Goal: Task Accomplishment & Management: Manage account settings

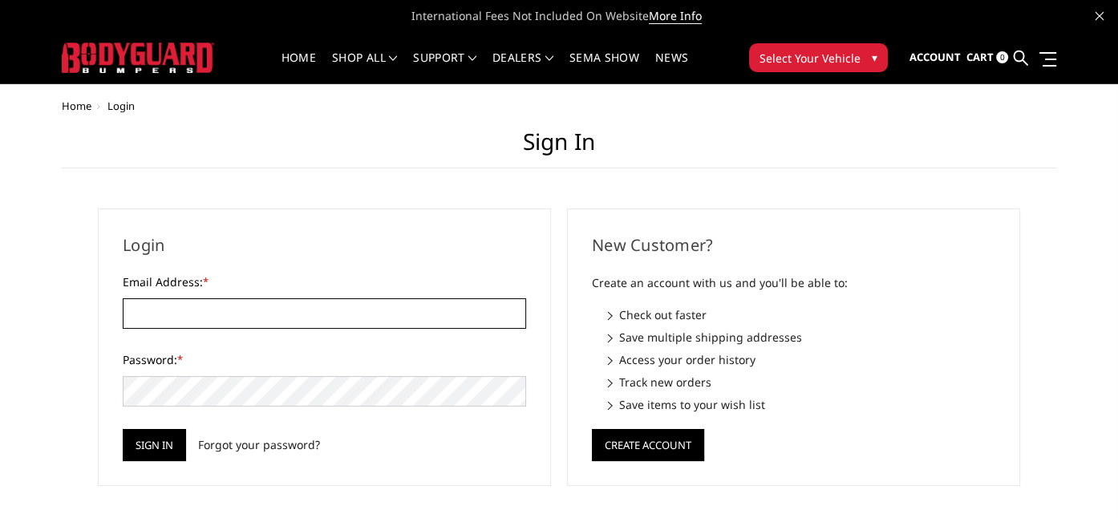
type input "[PERSON_NAME][EMAIL_ADDRESS][DOMAIN_NAME]"
click at [151, 464] on div "Login Email Address: * darin@kccustoms.com Password: * Sign in Forgot your pass…" at bounding box center [324, 347] width 453 height 277
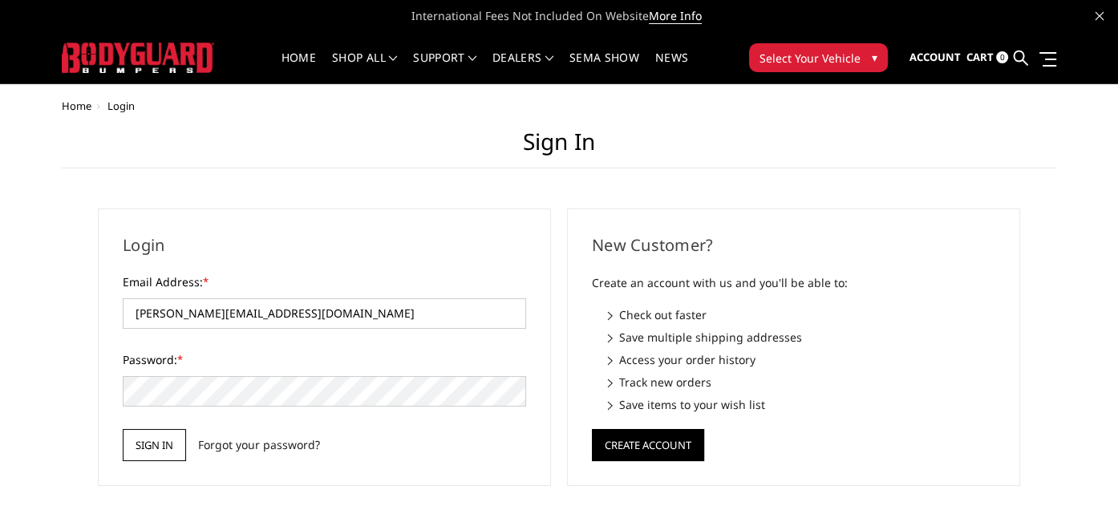
click at [144, 442] on input "Sign in" at bounding box center [154, 445] width 63 height 32
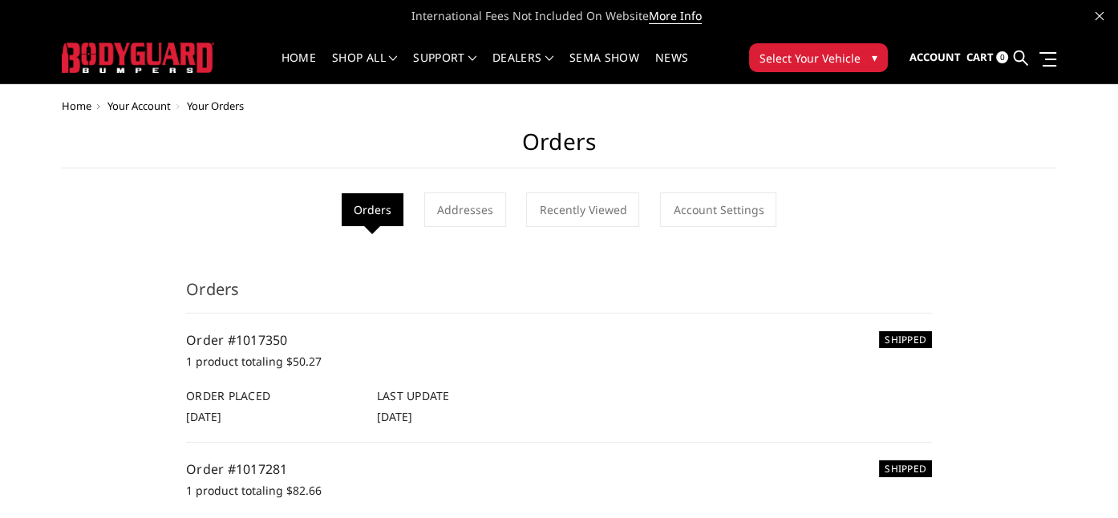
click at [76, 102] on span "Home" at bounding box center [77, 106] width 30 height 14
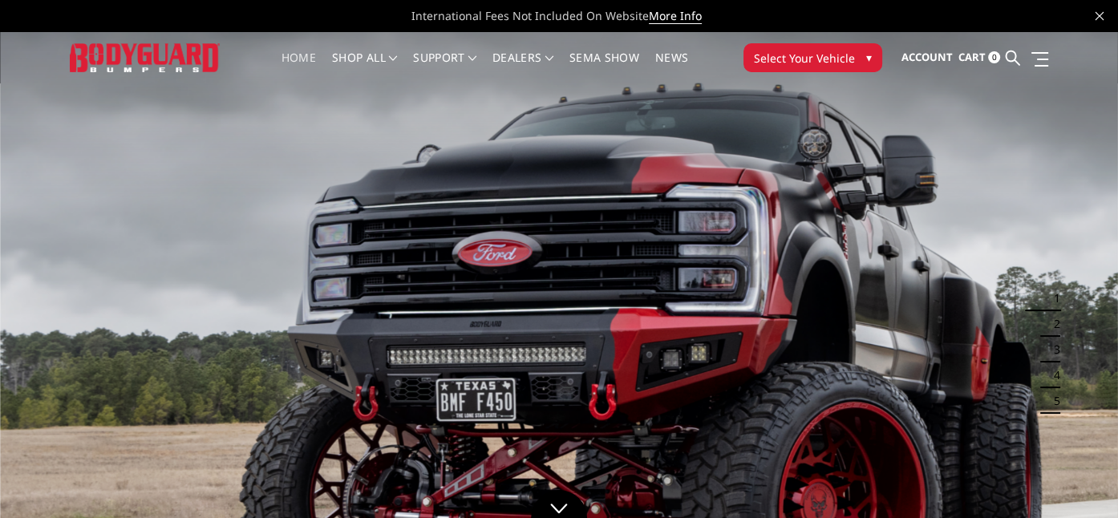
click at [788, 54] on span "Select Your Vehicle" at bounding box center [804, 58] width 101 height 17
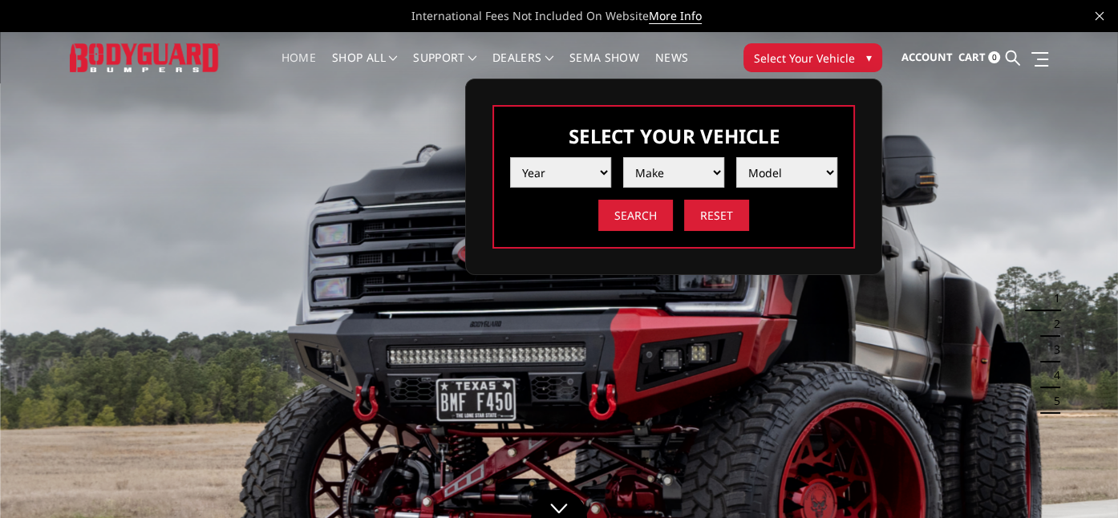
click at [550, 163] on select "Year [DATE] 2024 2023 2022 2021 2020 2019 2018 2017 2016 2015 2014 2013 2012 20…" at bounding box center [560, 172] width 101 height 30
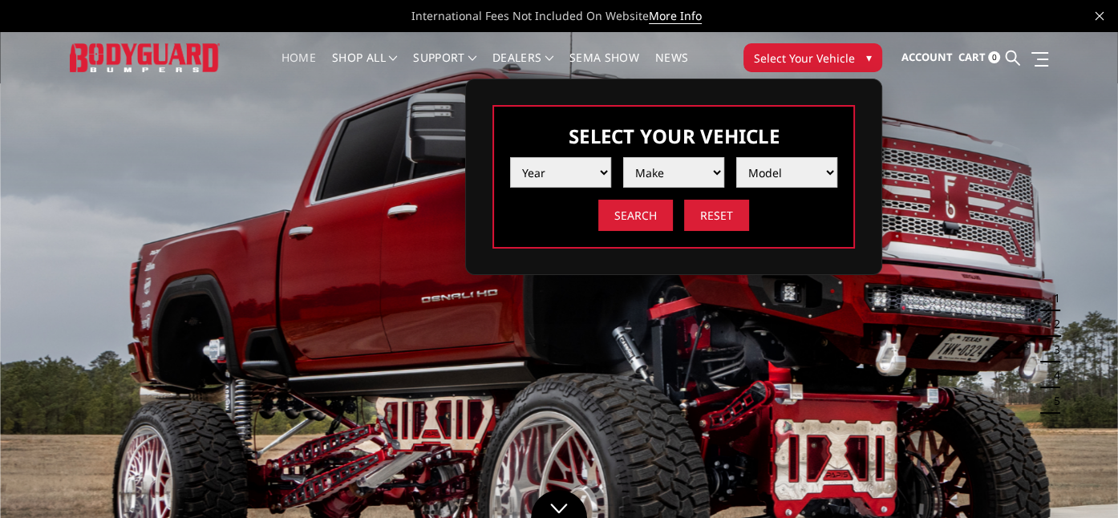
select select "yr_2015"
click at [510, 157] on select "Year [DATE] 2024 2023 2022 2021 2020 2019 2018 2017 2016 2015 2014 2013 2012 20…" at bounding box center [560, 172] width 101 height 30
click at [657, 180] on select "Make Chevrolet Ford GMC Ram Toyota" at bounding box center [673, 172] width 101 height 30
select select "mk_toyota"
click at [623, 157] on select "Make Chevrolet Ford GMC Ram Toyota" at bounding box center [673, 172] width 101 height 30
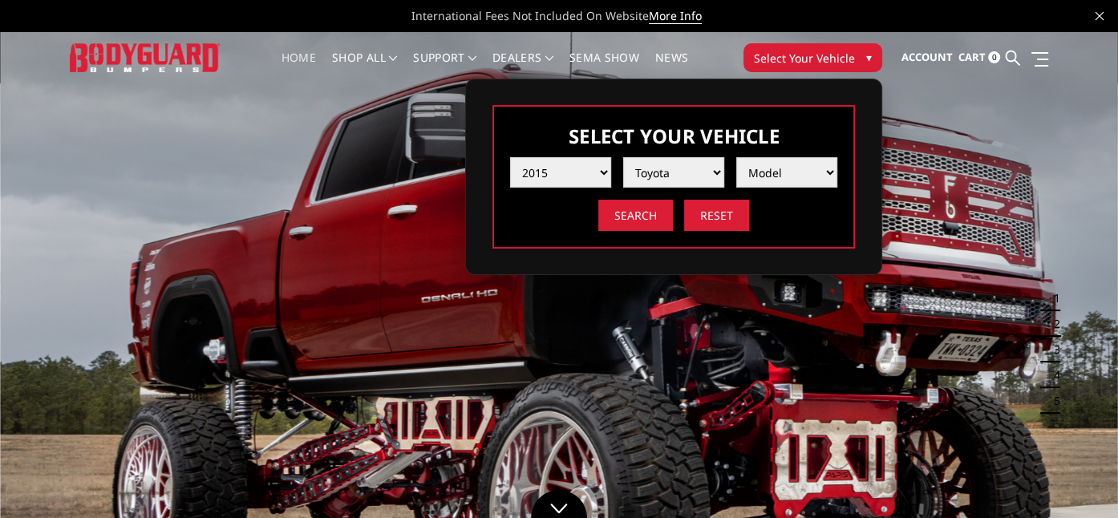
click at [774, 170] on select "Model Tundra" at bounding box center [786, 172] width 101 height 30
